Goal: Task Accomplishment & Management: Manage account settings

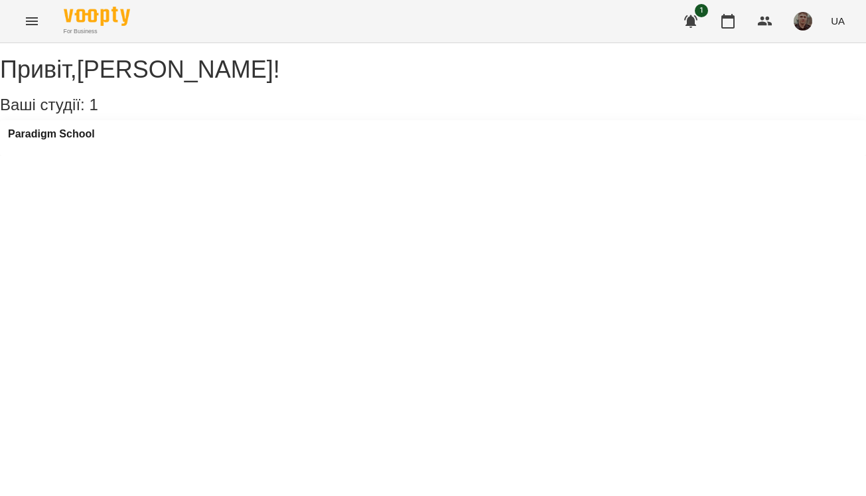
click at [110, 155] on div "Paradigm School" at bounding box center [433, 138] width 866 height 36
click at [95, 140] on h3 "Paradigm School" at bounding box center [51, 134] width 87 height 12
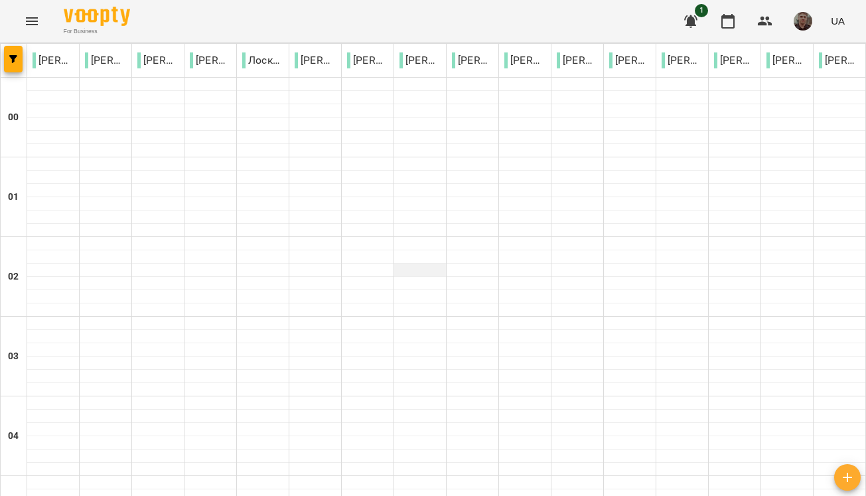
scroll to position [1330, 0]
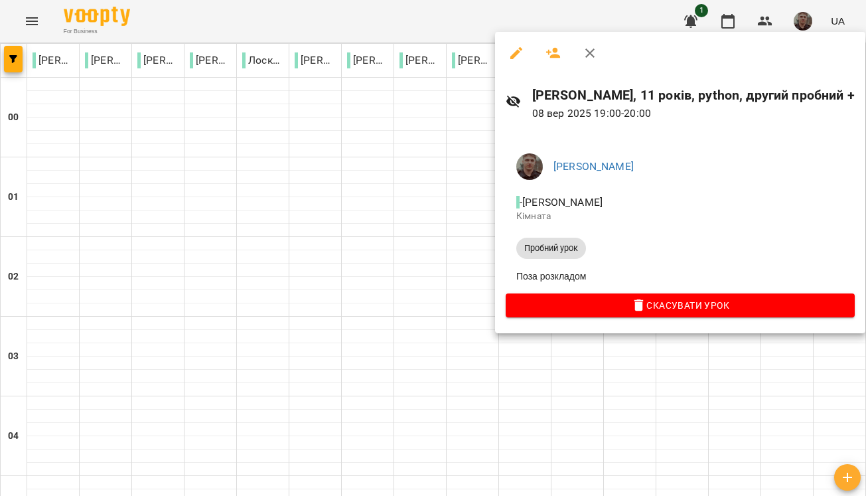
click at [567, 248] on span "Пробний урок" at bounding box center [551, 248] width 70 height 12
click at [566, 279] on li "Поза розкладом" at bounding box center [680, 276] width 349 height 24
click at [609, 100] on h6 "[PERSON_NAME], 11 років, python, другий пробний +" at bounding box center [693, 95] width 323 height 21
click at [587, 51] on icon "button" at bounding box center [589, 52] width 9 height 9
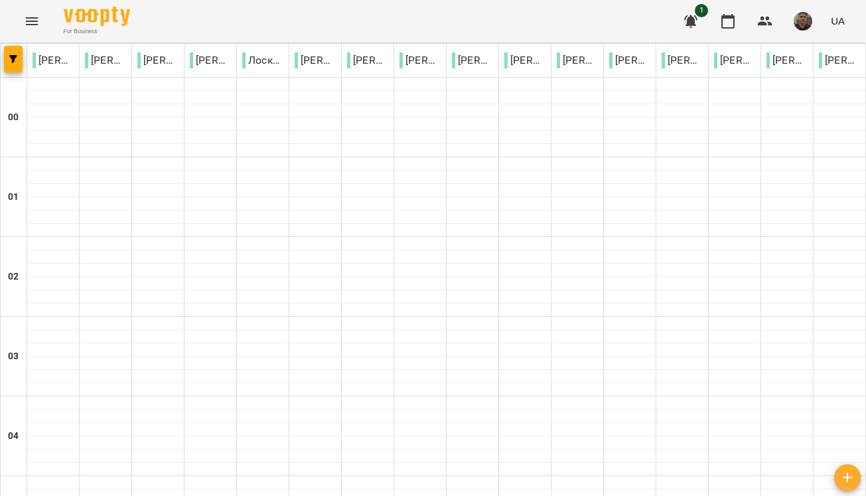
scroll to position [1582, 0]
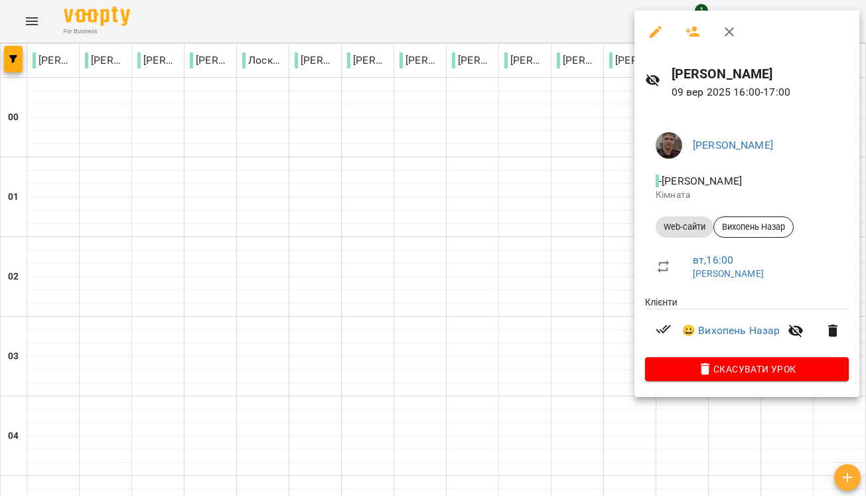
click at [518, 234] on div at bounding box center [433, 248] width 866 height 496
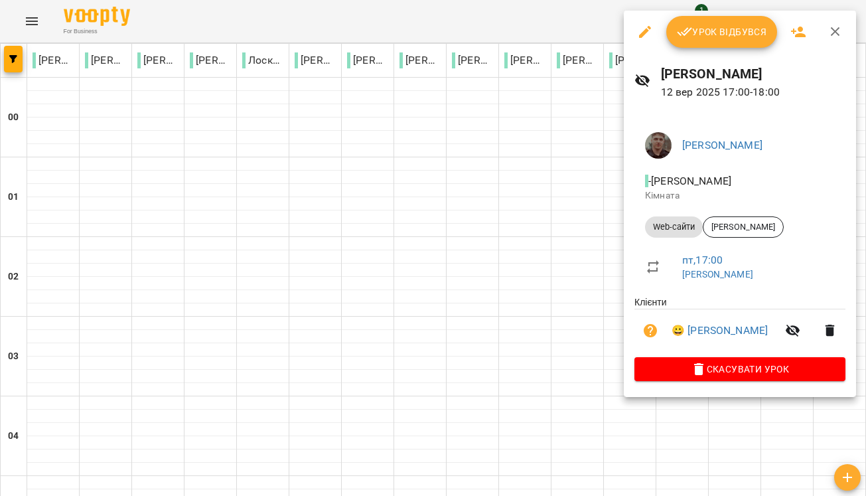
click at [705, 17] on button "Урок відбувся" at bounding box center [721, 32] width 111 height 32
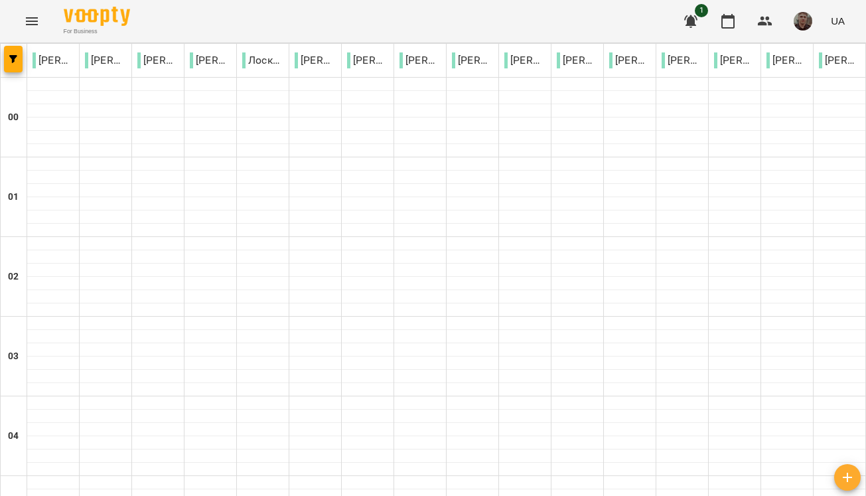
scroll to position [1424, 0]
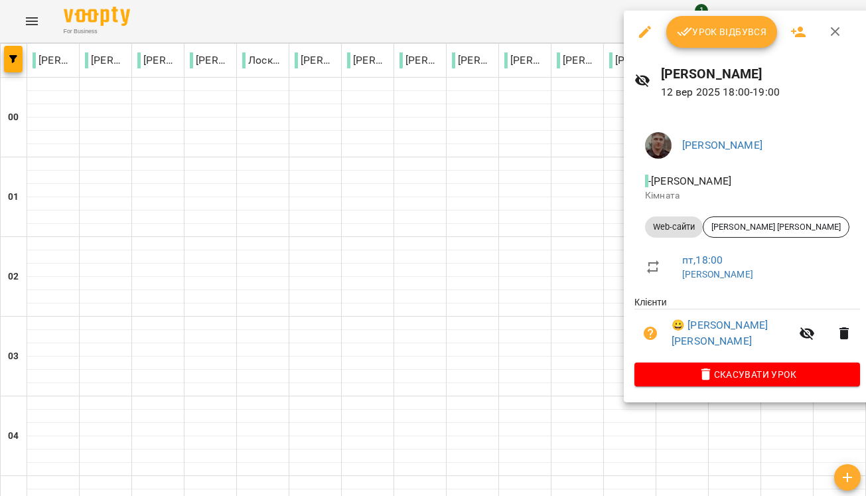
click at [698, 33] on span "Урок відбувся" at bounding box center [722, 32] width 90 height 16
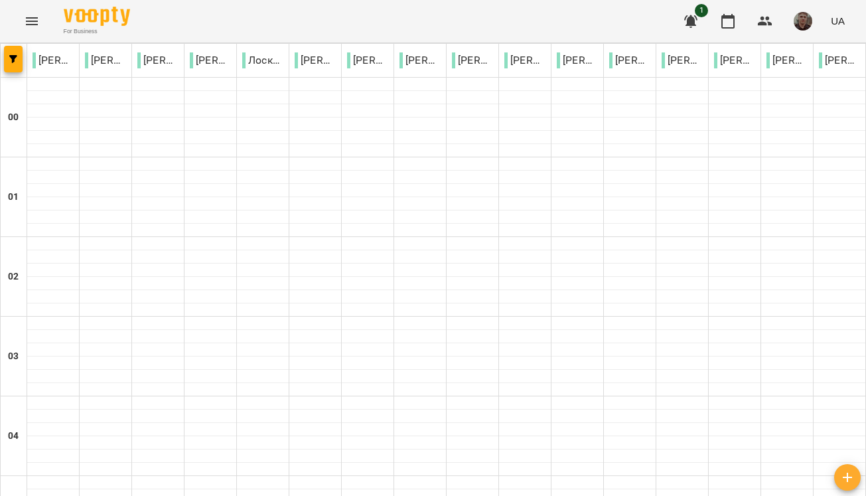
scroll to position [1582, 0]
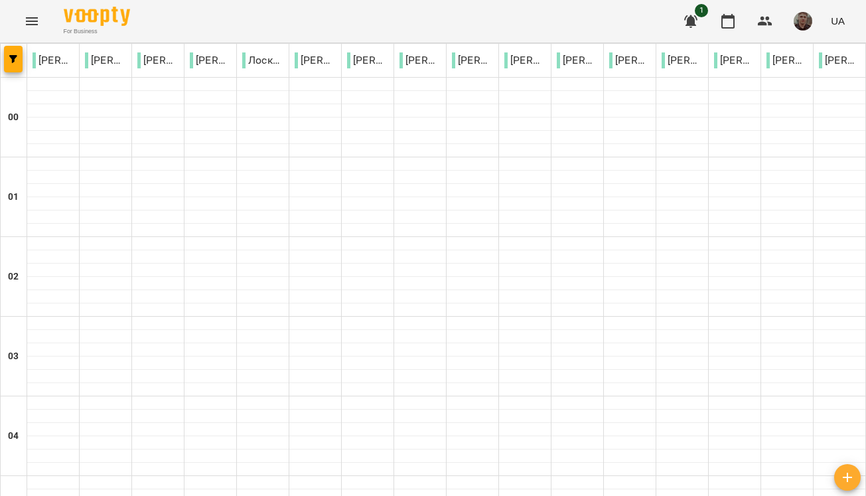
click at [686, 21] on icon "button" at bounding box center [691, 21] width 16 height 16
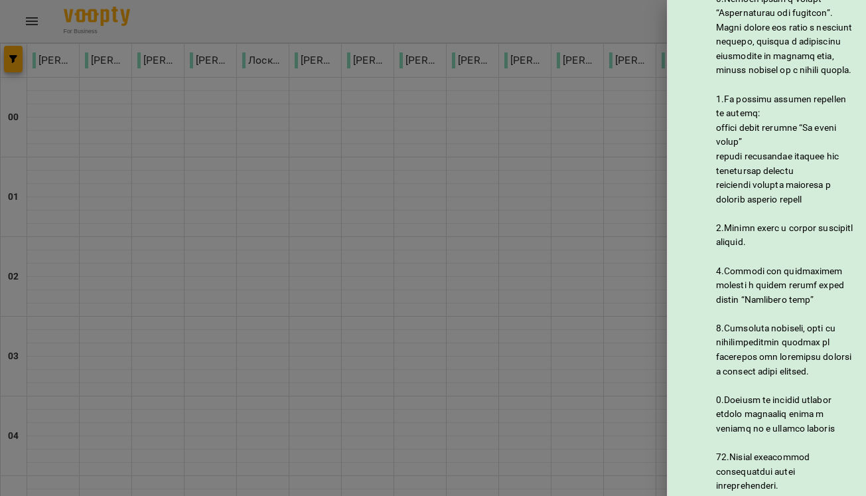
scroll to position [607, 0]
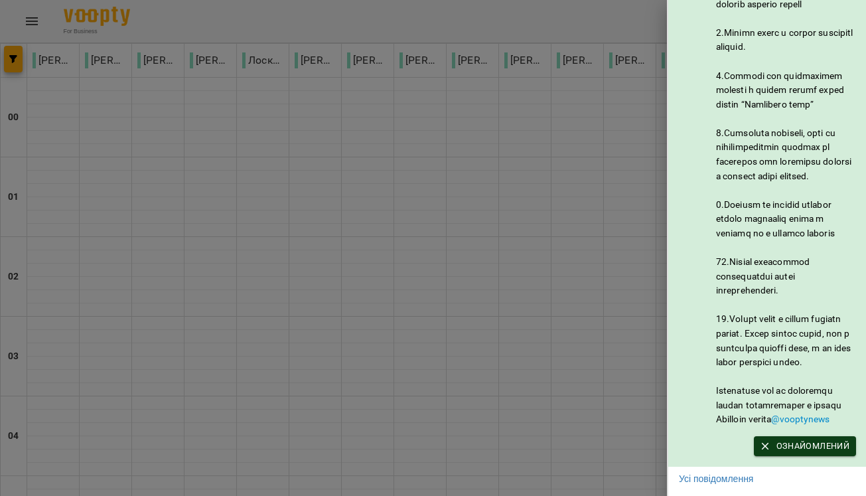
click at [789, 441] on span "Ознайомлений" at bounding box center [805, 446] width 89 height 15
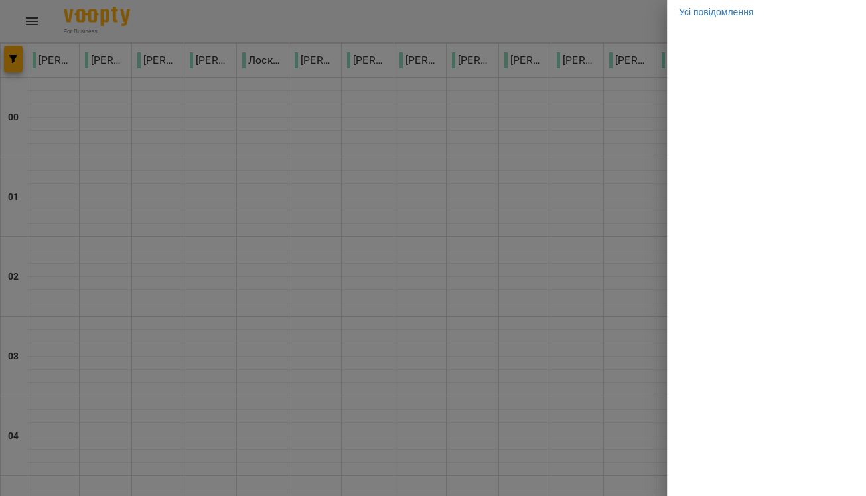
scroll to position [0, 0]
click at [597, 115] on div at bounding box center [433, 248] width 866 height 496
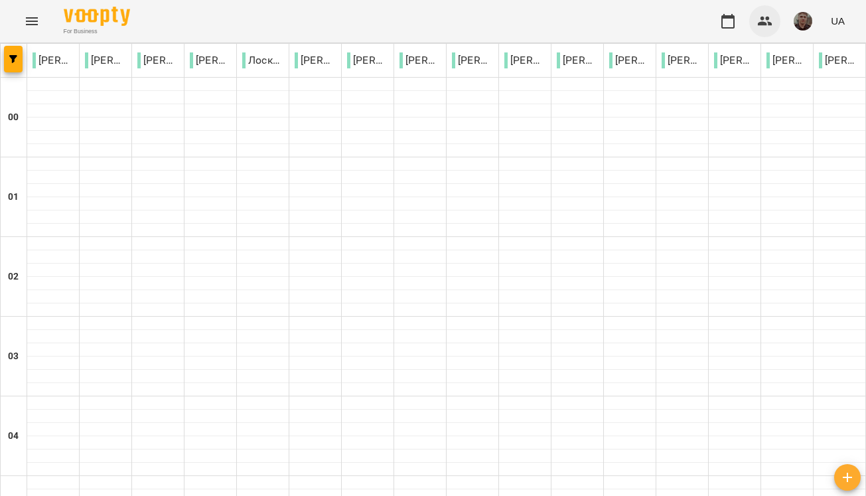
click at [761, 18] on icon "button" at bounding box center [765, 21] width 16 height 16
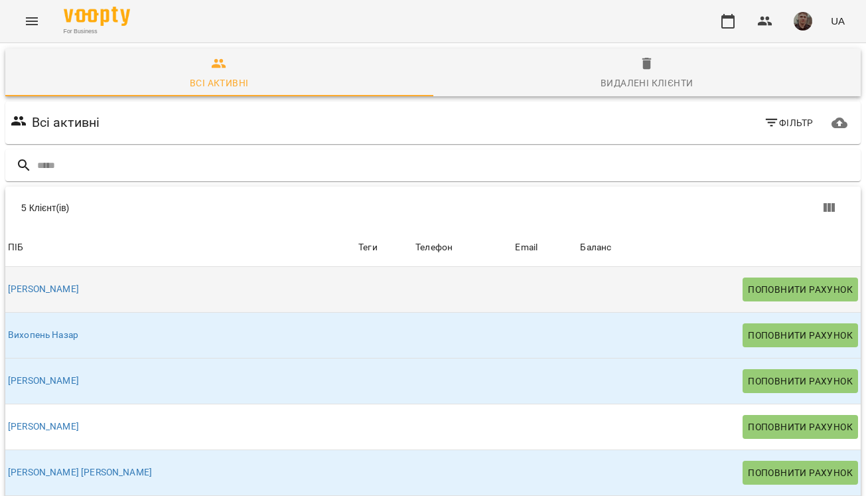
scroll to position [58, 0]
click at [751, 281] on span "Поповнити рахунок" at bounding box center [800, 289] width 105 height 16
select select "**********"
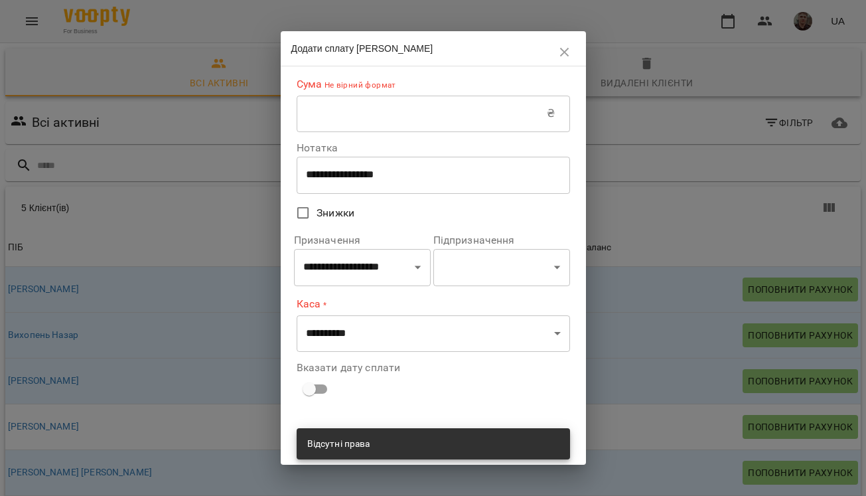
click at [569, 50] on icon "button" at bounding box center [565, 52] width 16 height 16
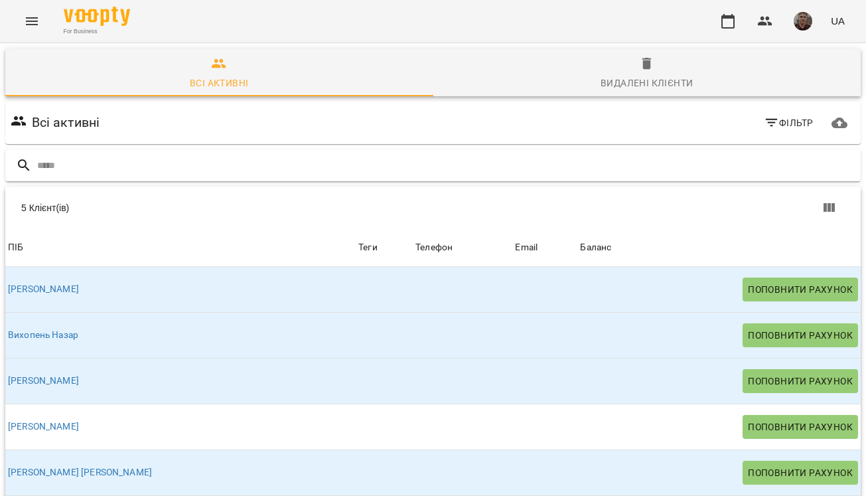
scroll to position [0, 0]
